Goal: Navigation & Orientation: Find specific page/section

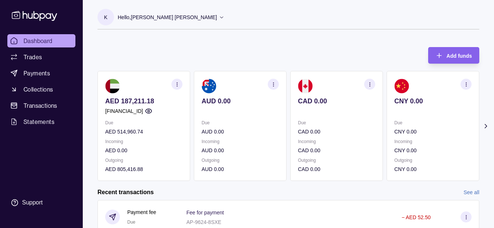
scroll to position [163, 0]
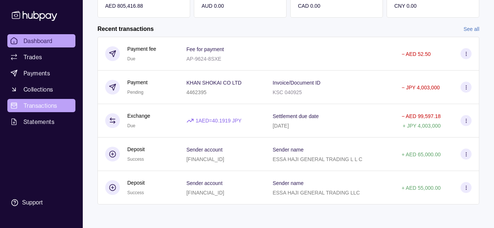
click at [45, 100] on link "Transactions" at bounding box center [41, 105] width 68 height 13
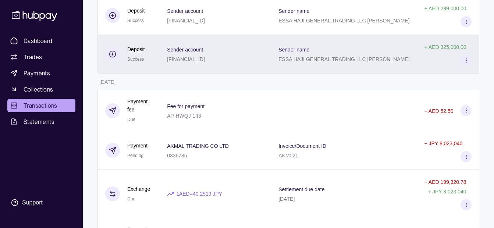
scroll to position [616, 0]
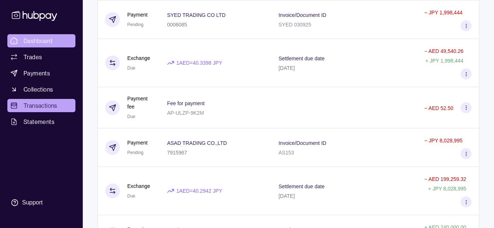
click at [41, 39] on span "Dashboard" at bounding box center [38, 40] width 29 height 9
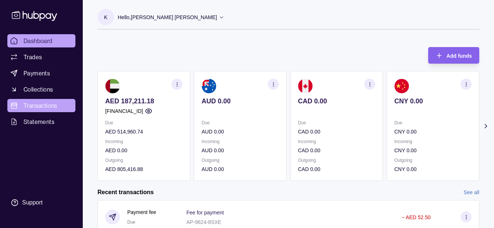
click at [59, 107] on link "Transactions" at bounding box center [41, 105] width 68 height 13
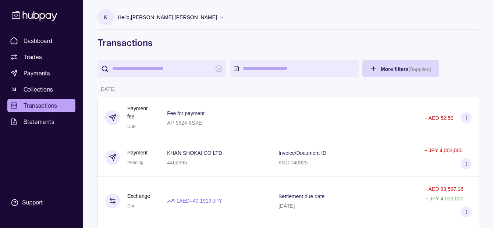
click at [176, 17] on p "Hello, [PERSON_NAME] [PERSON_NAME]" at bounding box center [167, 17] width 99 height 8
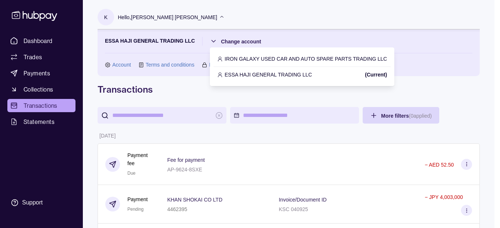
click at [246, 58] on p "IRON GALAXY USED CAR AND AUTO SPARE PARTS TRADING LLC" at bounding box center [305, 59] width 162 height 8
